Goal: Transaction & Acquisition: Subscribe to service/newsletter

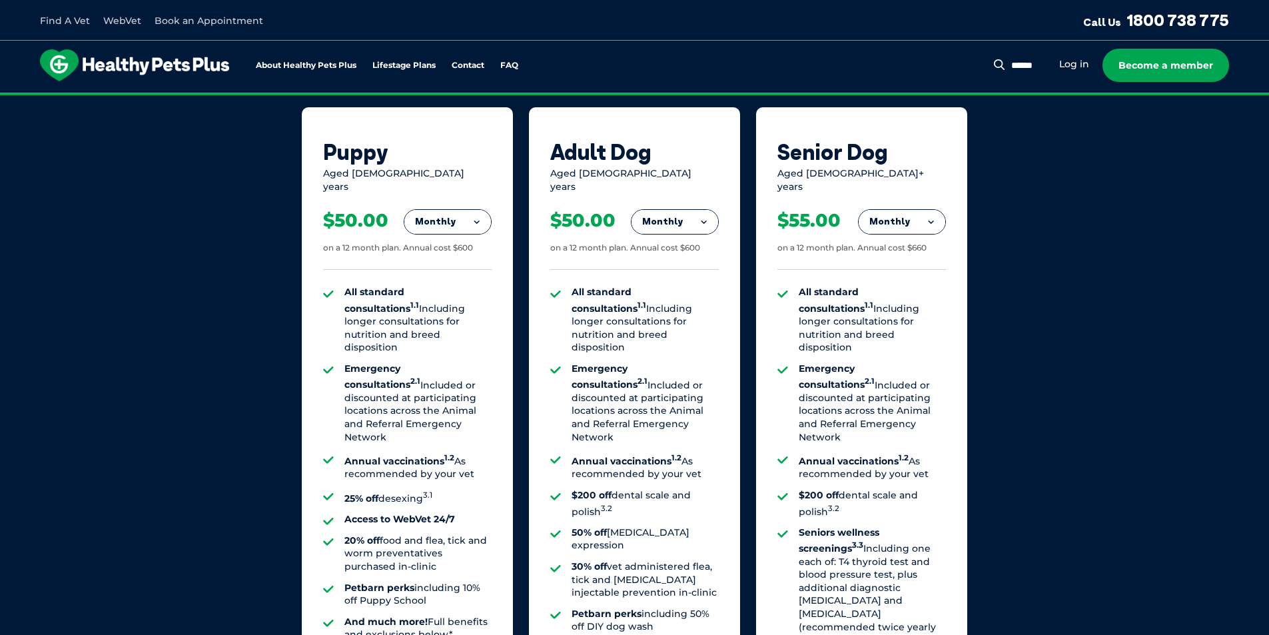
scroll to position [844, 0]
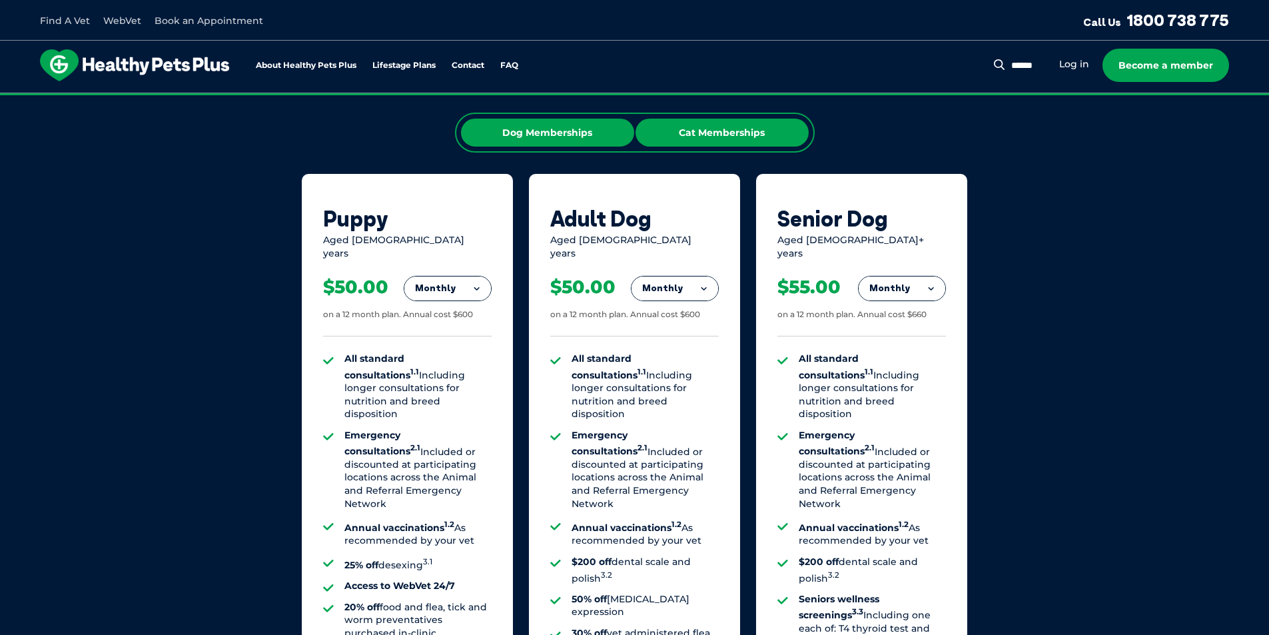
click at [722, 138] on div "Cat Memberships" at bounding box center [722, 133] width 173 height 28
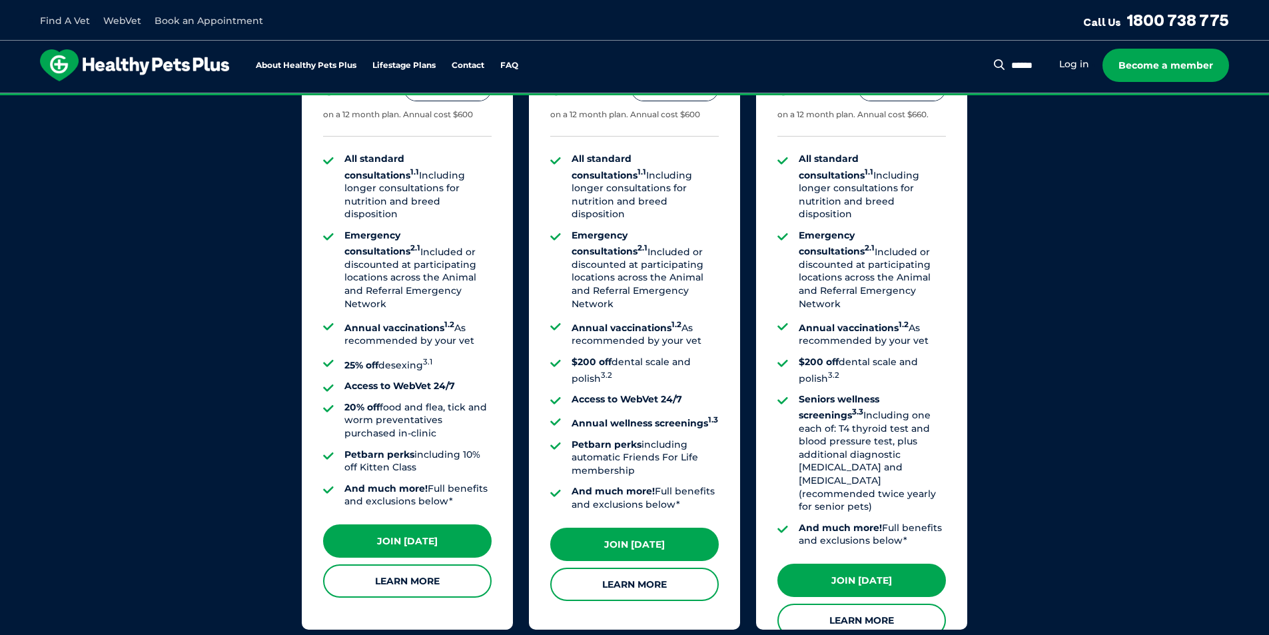
scroll to position [1111, 0]
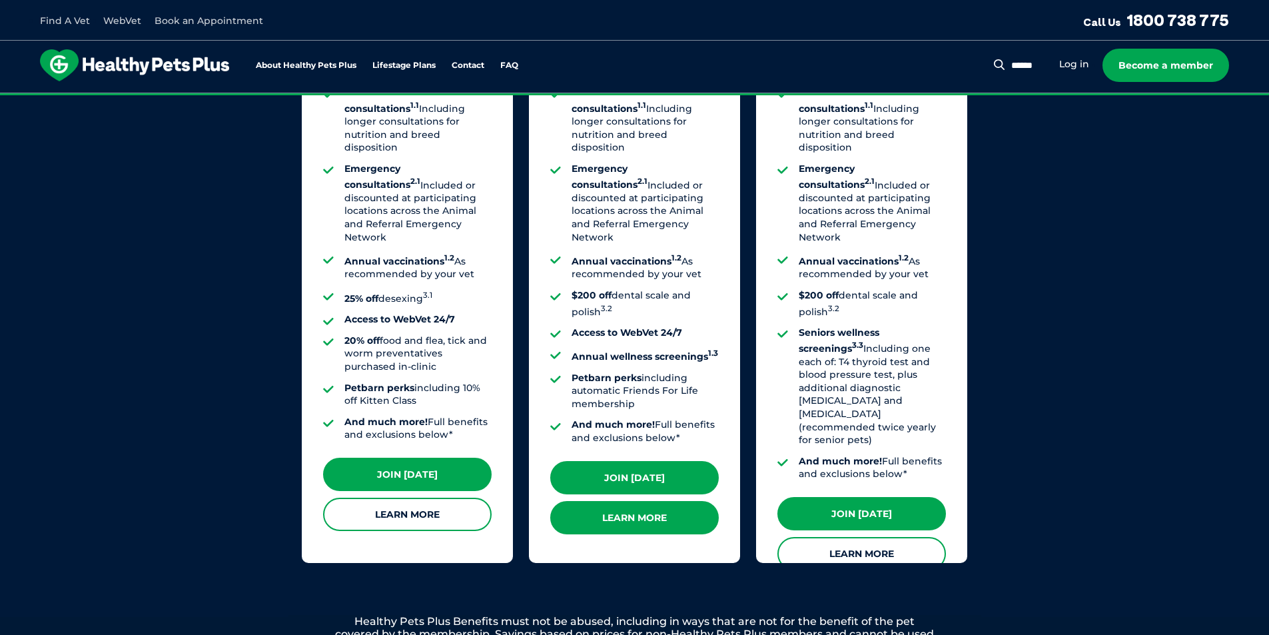
click at [625, 510] on link "Learn More" at bounding box center [634, 517] width 169 height 33
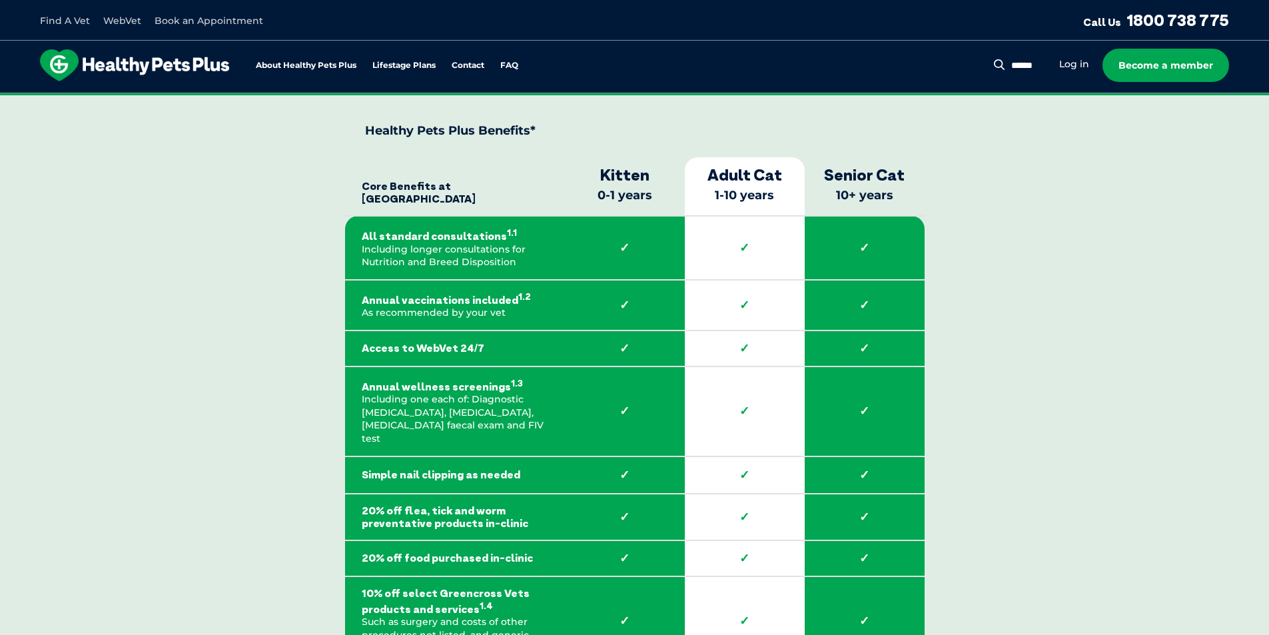
scroll to position [1799, 0]
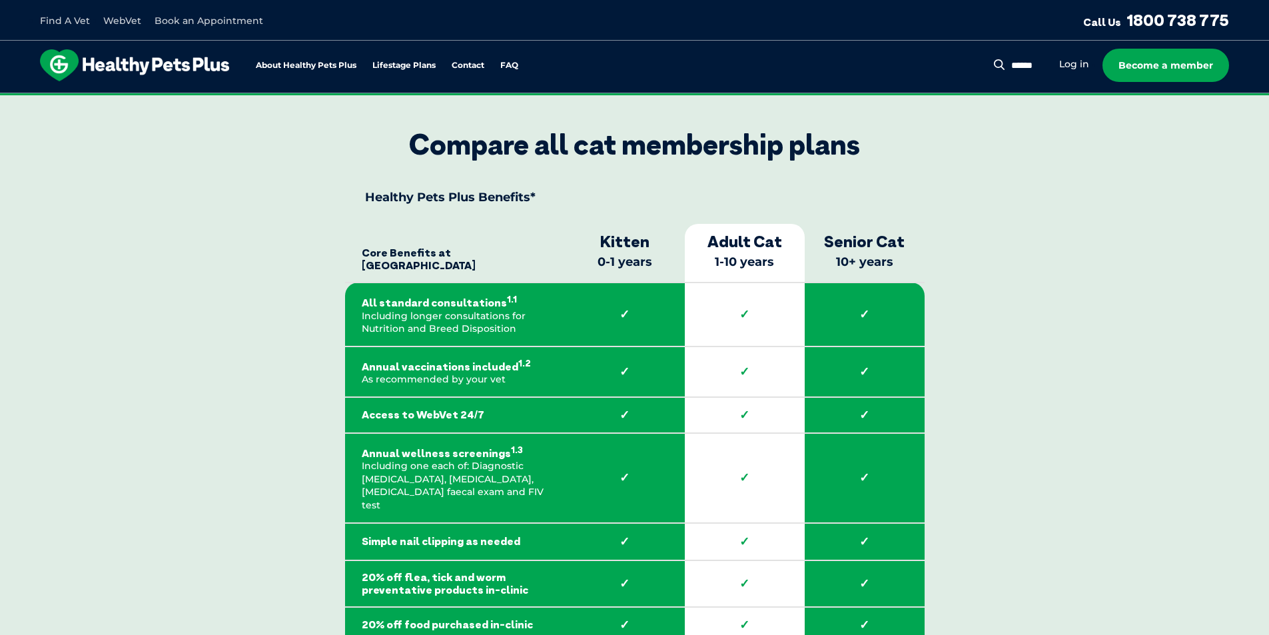
click at [628, 255] on th "Kitten 0-1 years" at bounding box center [625, 253] width 120 height 59
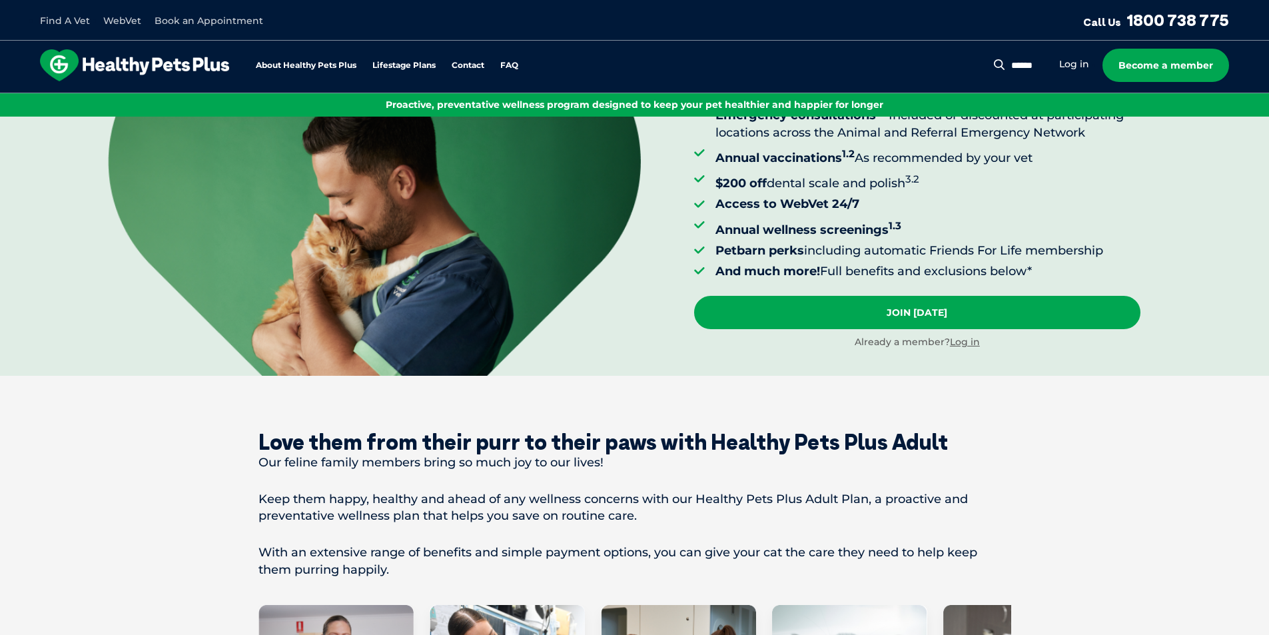
scroll to position [0, 0]
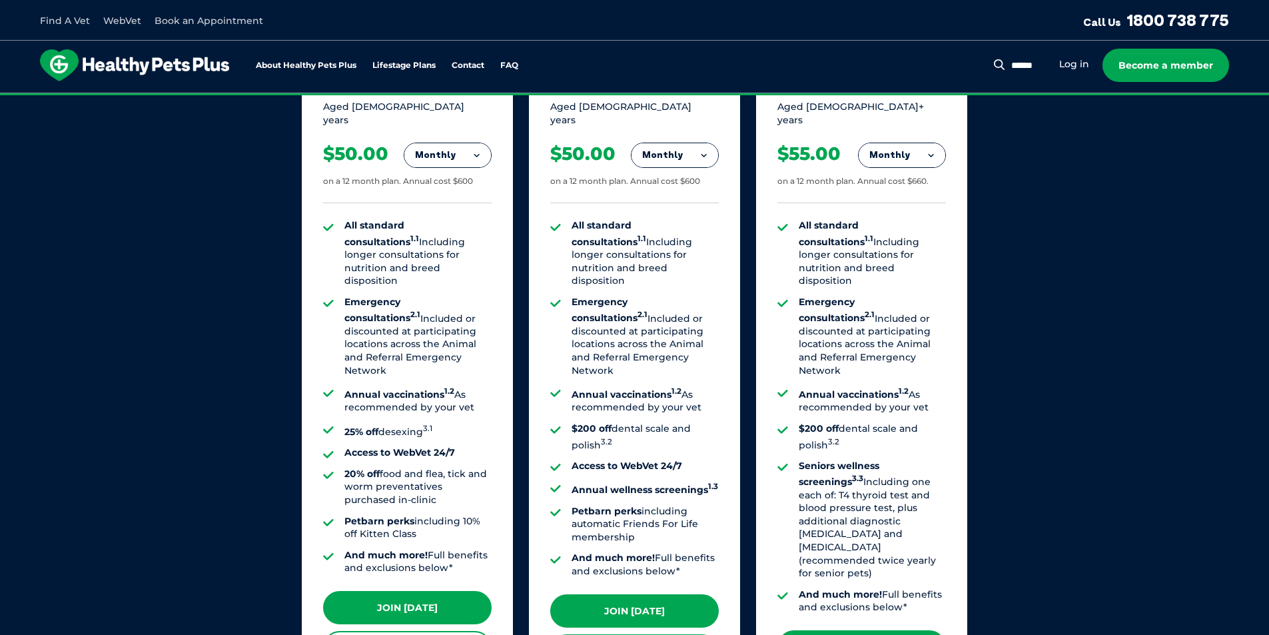
scroll to position [1044, 0]
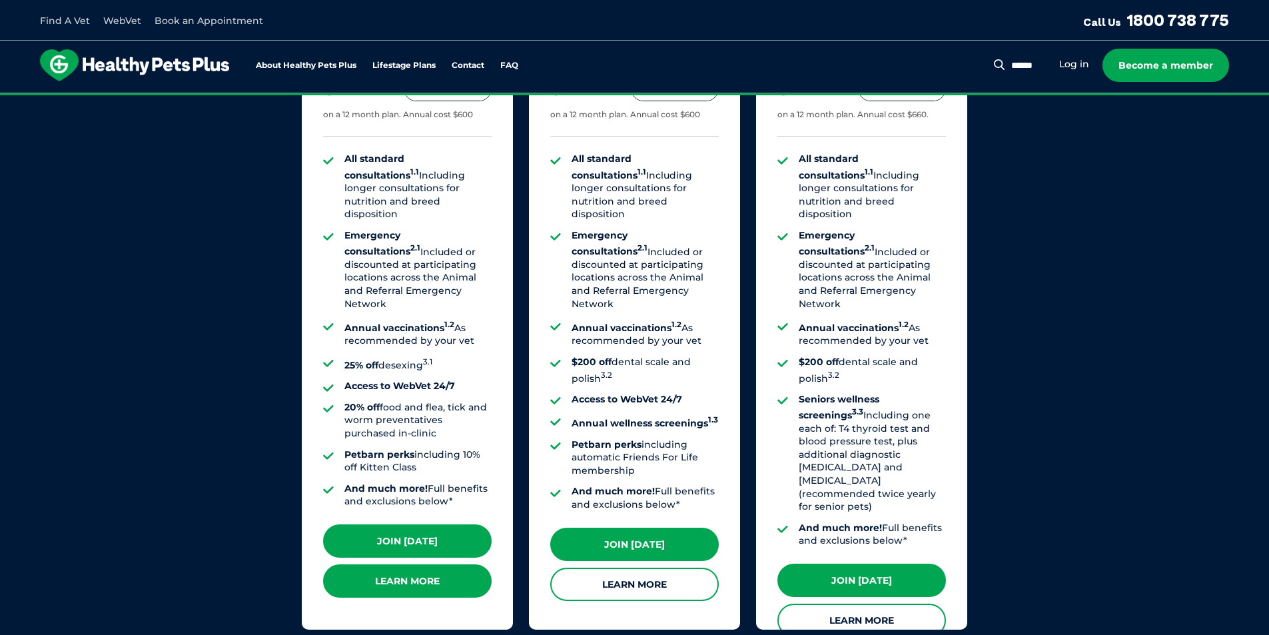
click at [447, 573] on link "Learn More" at bounding box center [407, 580] width 169 height 33
